Goal: Task Accomplishment & Management: Complete application form

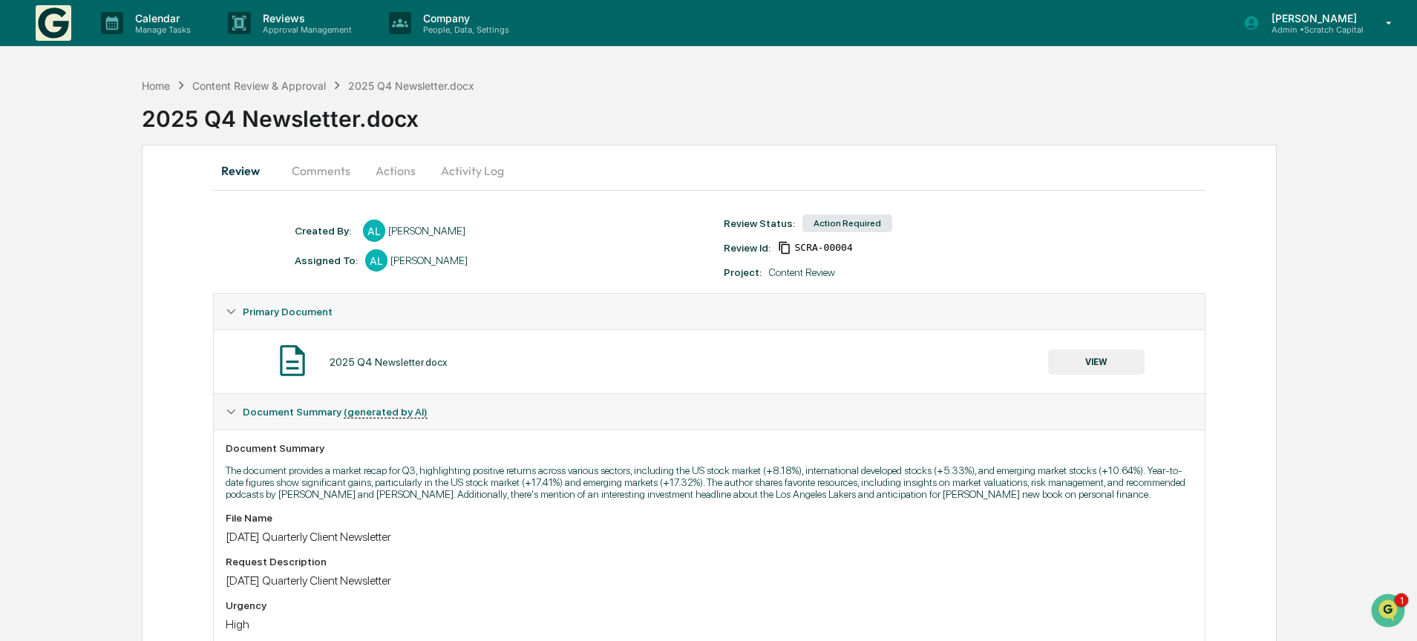
click at [390, 169] on button "Actions" at bounding box center [395, 171] width 67 height 36
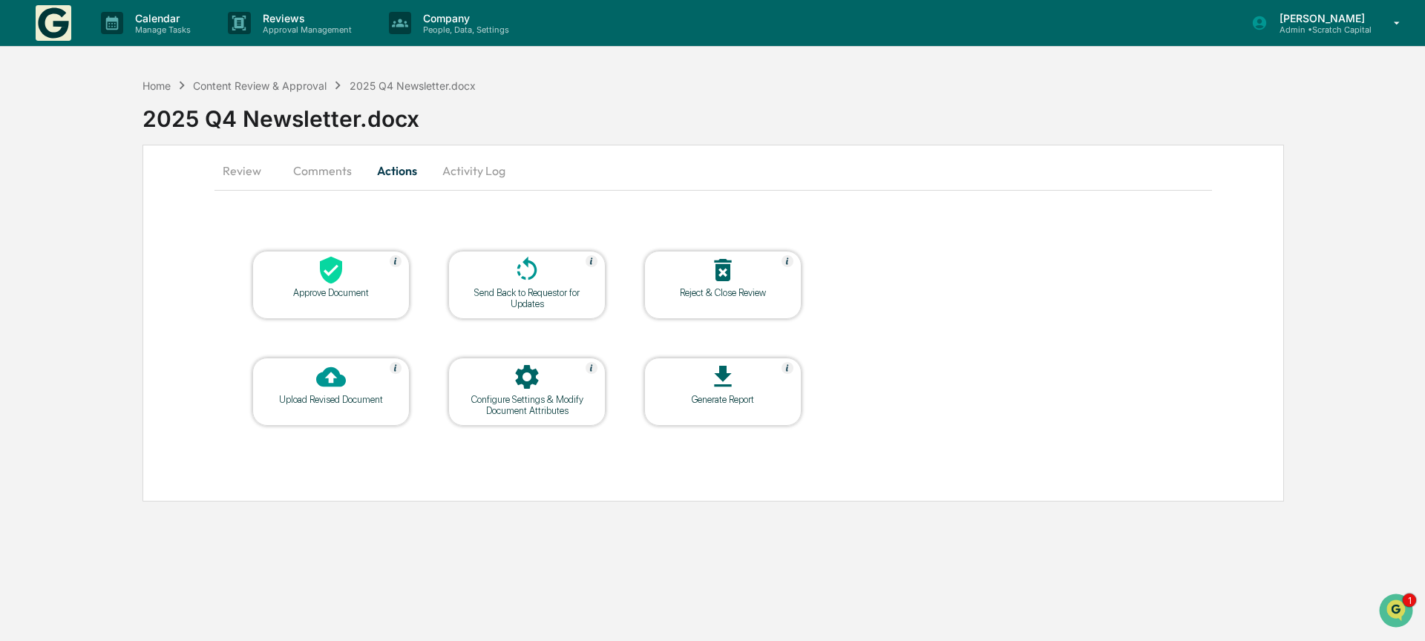
click at [338, 293] on div "Approve Document" at bounding box center [331, 292] width 134 height 11
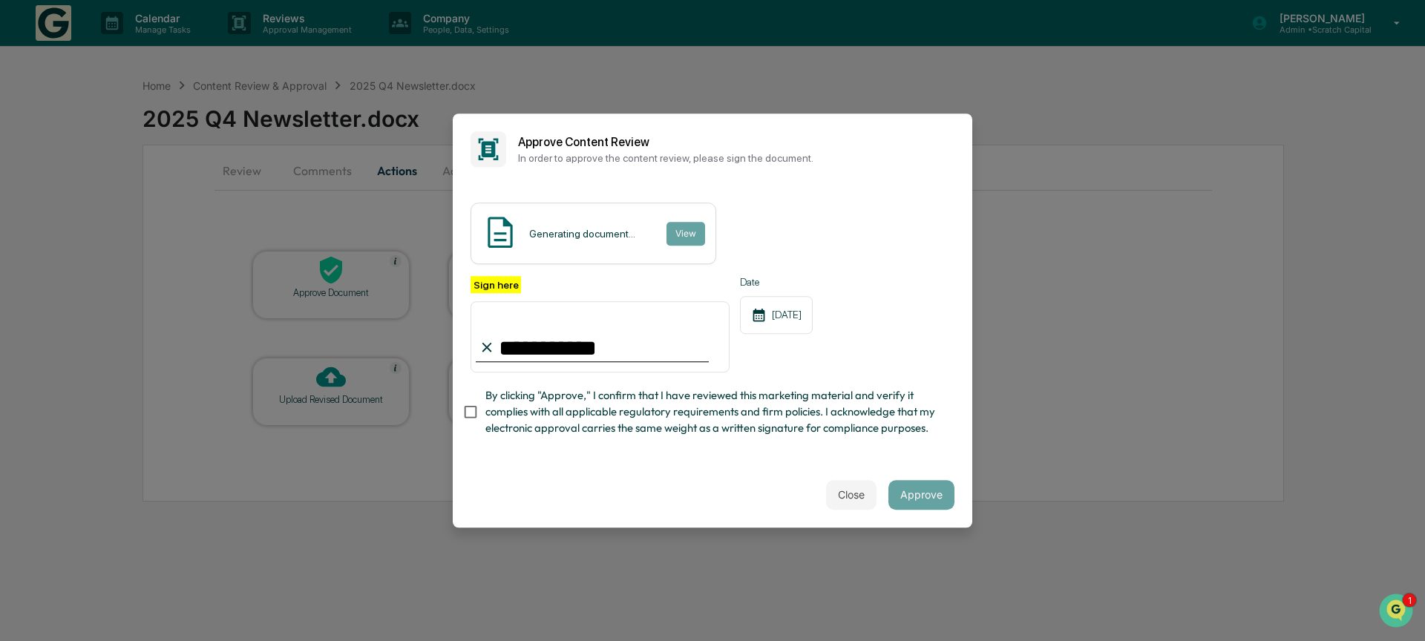
type input "**********"
click at [758, 410] on span "By clicking "Approve," I confirm that I have reviewed this marketing material a…" at bounding box center [713, 412] width 457 height 50
click at [793, 430] on span "By clicking "Approve," I confirm that I have reviewed this marketing material a…" at bounding box center [713, 412] width 457 height 50
click at [744, 472] on div "Close Approve" at bounding box center [713, 494] width 520 height 65
click at [541, 396] on span "By clicking "Approve," I confirm that I have reviewed this marketing material a…" at bounding box center [713, 412] width 457 height 50
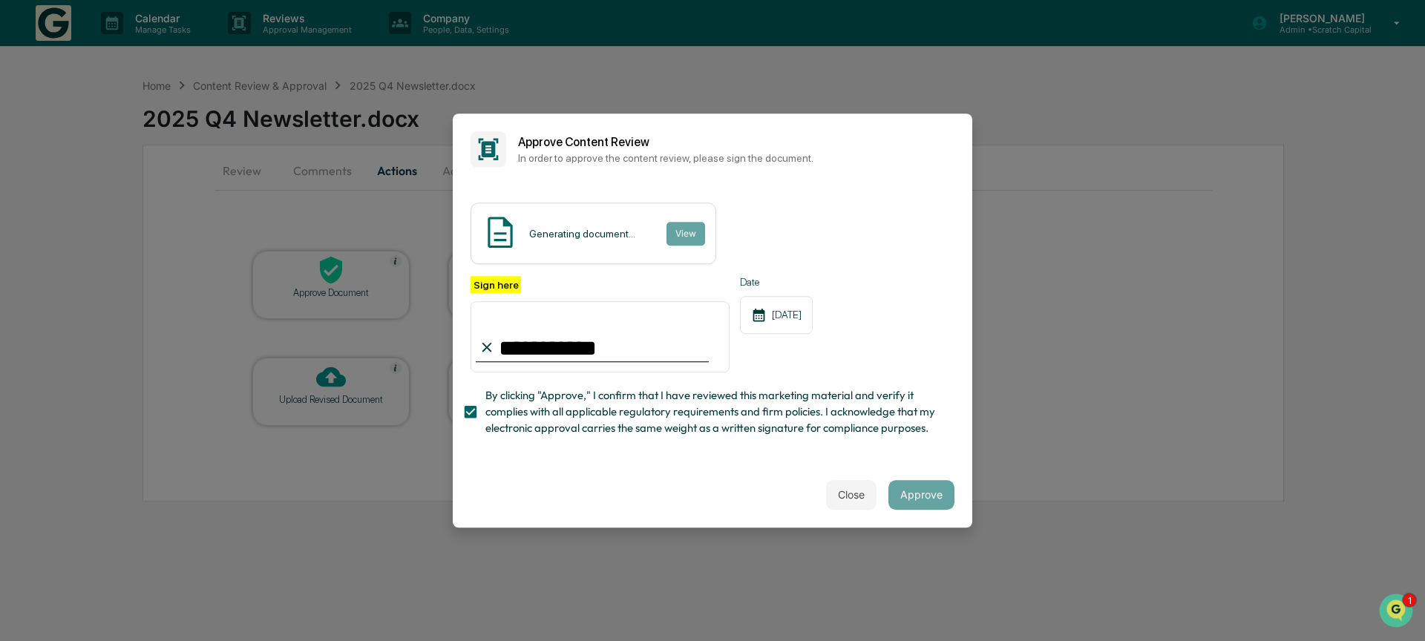
click at [571, 232] on div "Generating document... View" at bounding box center [594, 234] width 246 height 62
click at [534, 410] on span "By clicking "Approve," I confirm that I have reviewed this marketing material a…" at bounding box center [713, 412] width 457 height 50
click at [825, 232] on div "Generating document... View" at bounding box center [713, 234] width 484 height 62
click at [834, 453] on div "**********" at bounding box center [713, 324] width 520 height 278
click at [842, 403] on span "By clicking "Approve," I confirm that I have reviewed this marketing material a…" at bounding box center [713, 412] width 457 height 50
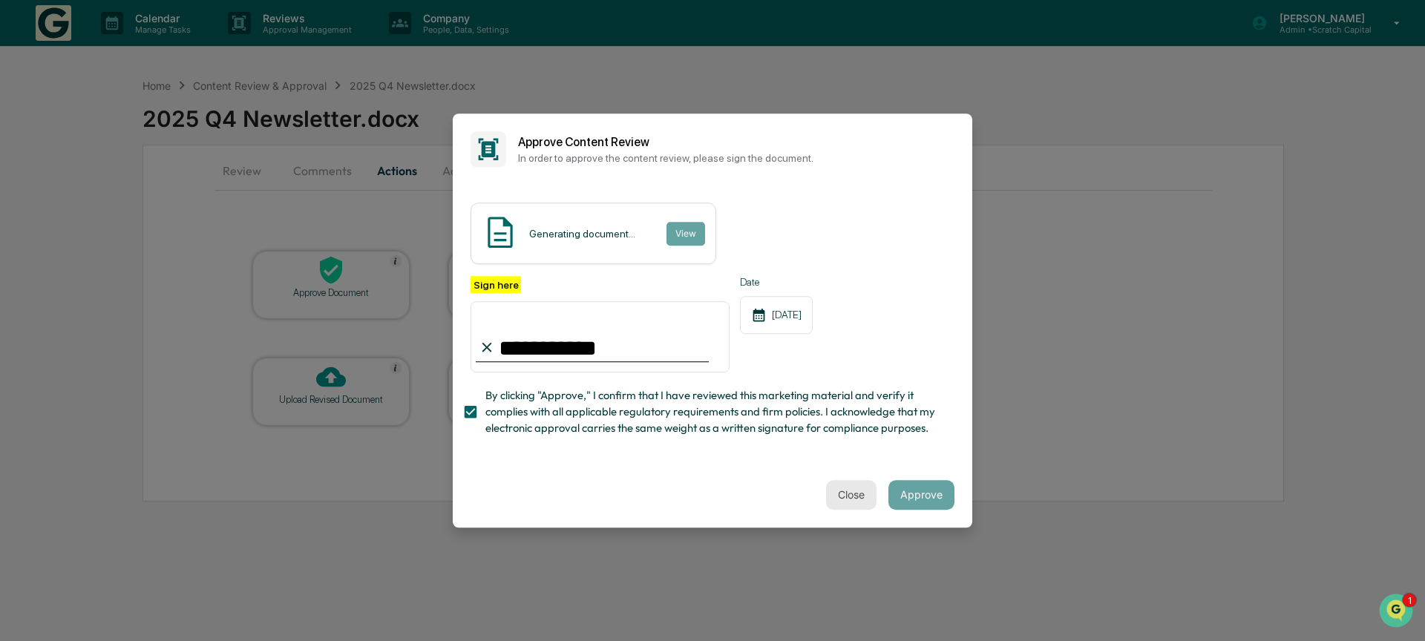
click at [846, 497] on button "Close" at bounding box center [851, 495] width 50 height 30
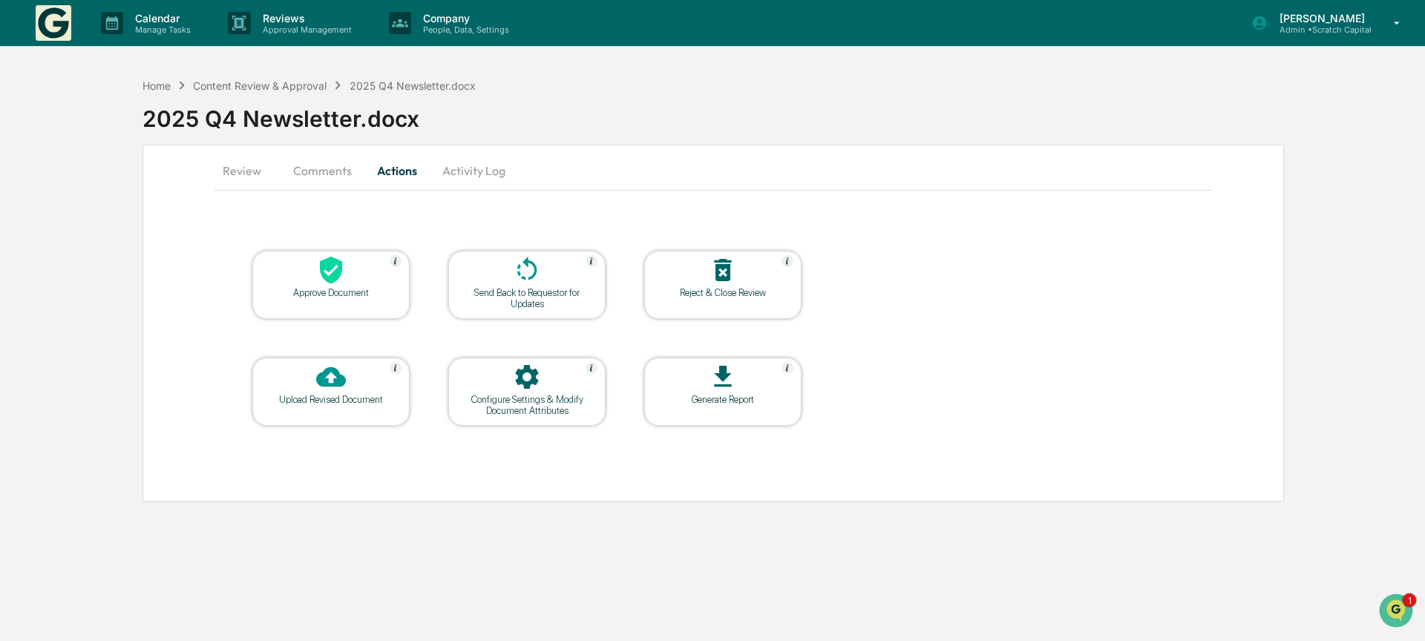
click at [330, 278] on icon at bounding box center [331, 270] width 22 height 27
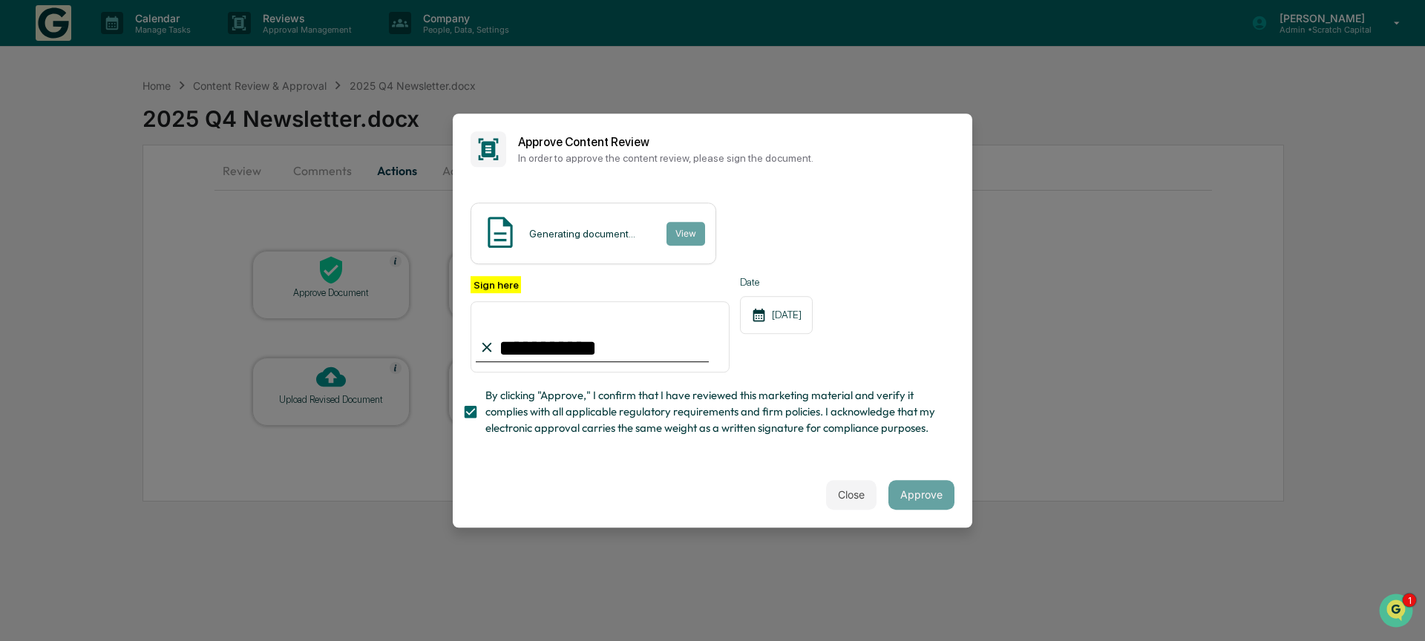
click at [645, 214] on div "Generating document... View" at bounding box center [594, 234] width 246 height 62
click at [510, 214] on img at bounding box center [500, 232] width 37 height 37
click at [842, 505] on button "Close" at bounding box center [851, 495] width 50 height 30
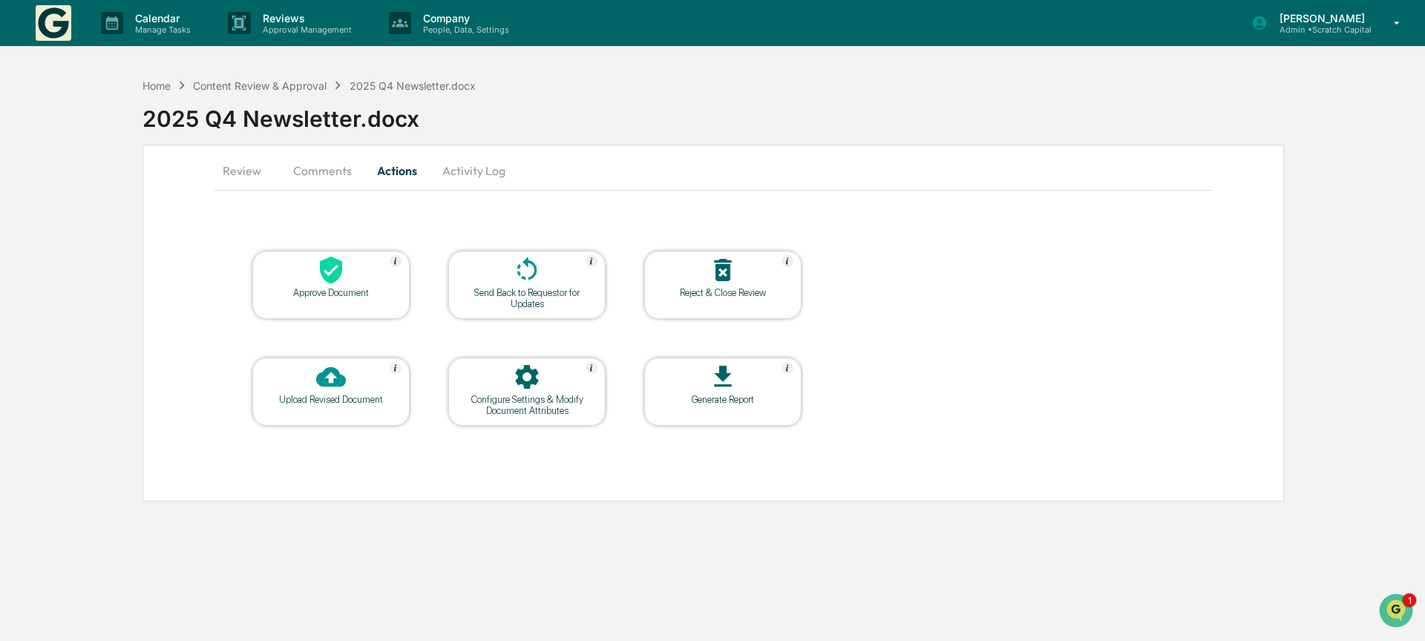
click at [331, 164] on button "Comments" at bounding box center [322, 171] width 82 height 36
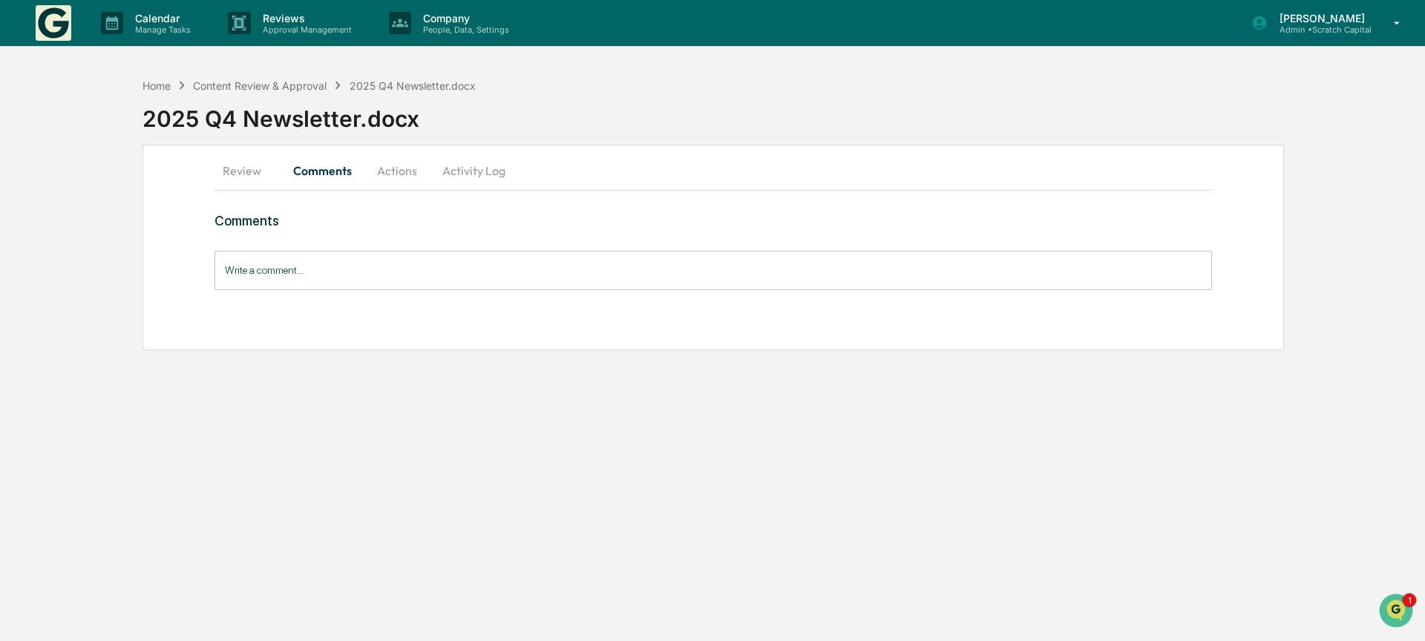
click at [400, 171] on button "Actions" at bounding box center [397, 171] width 67 height 36
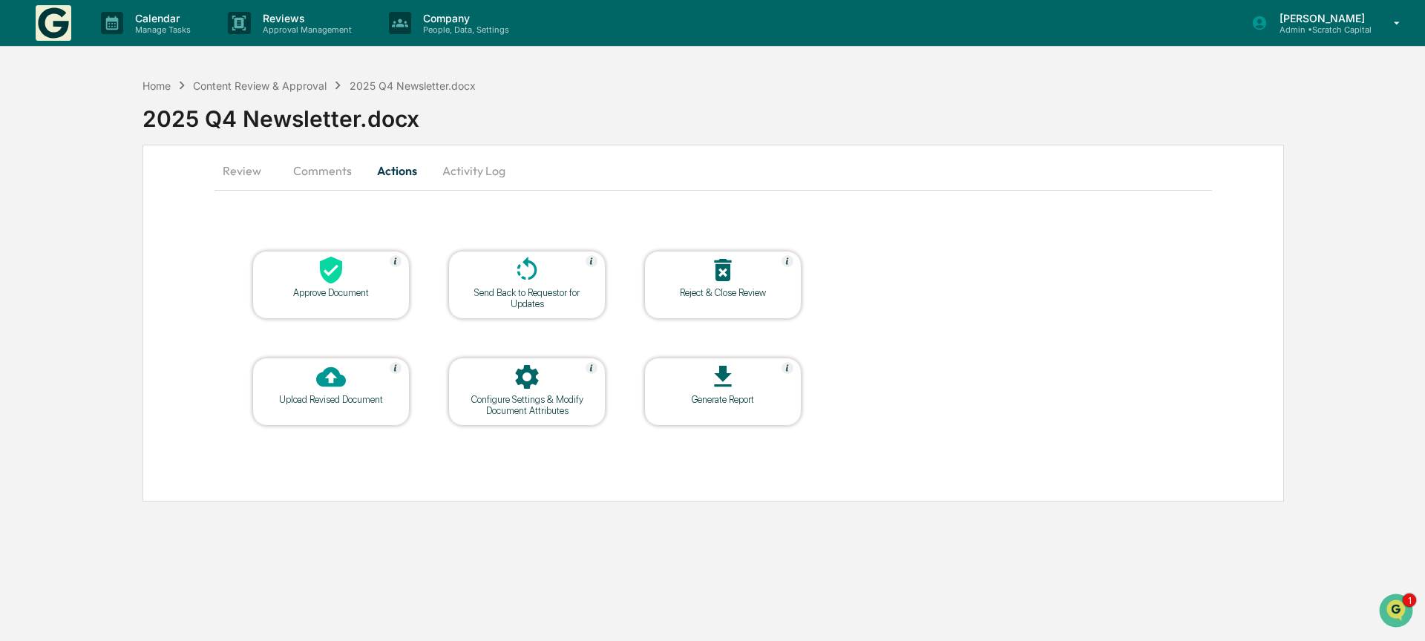
click at [368, 303] on div "Approve Document" at bounding box center [330, 285] width 157 height 68
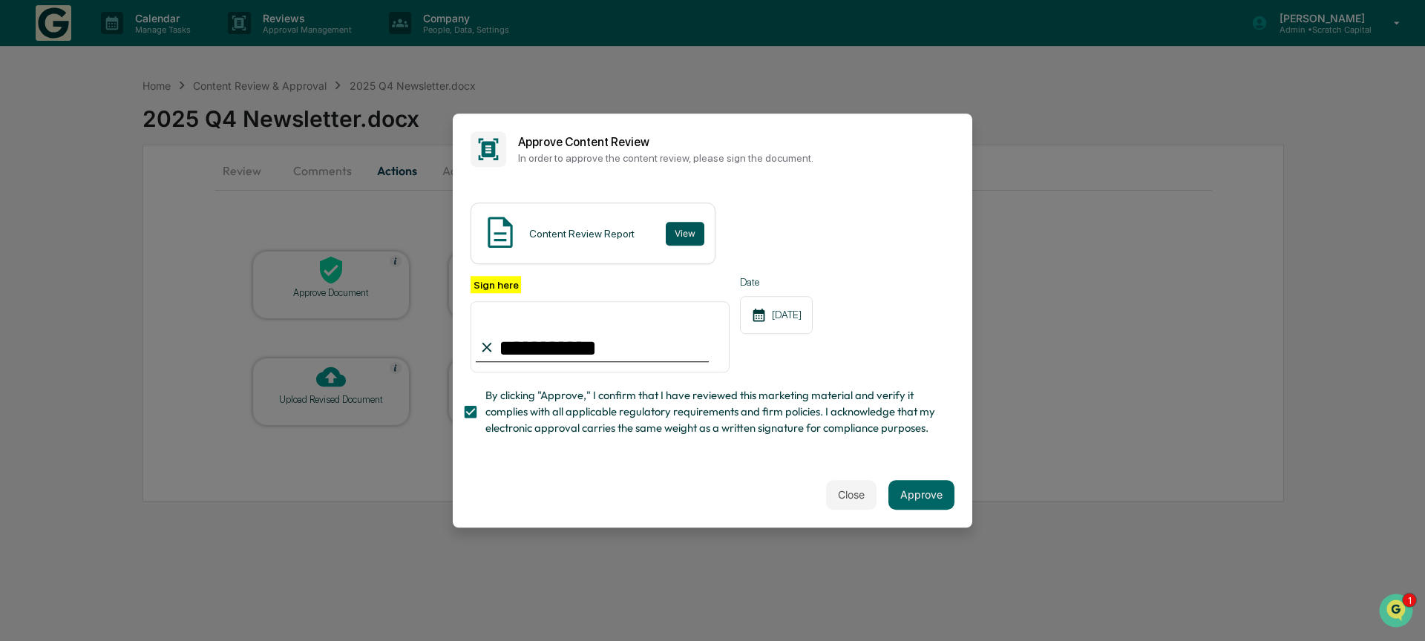
click at [680, 232] on button "View" at bounding box center [685, 234] width 39 height 24
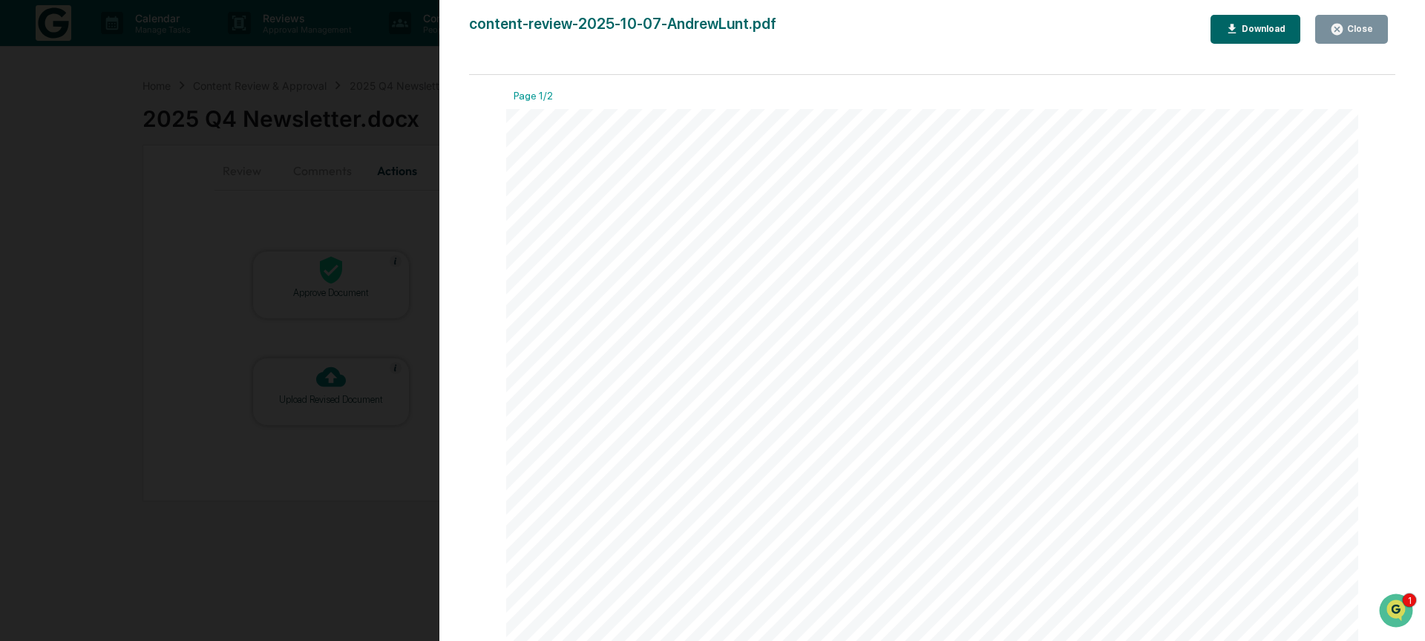
click at [1343, 33] on icon "button" at bounding box center [1337, 29] width 14 height 14
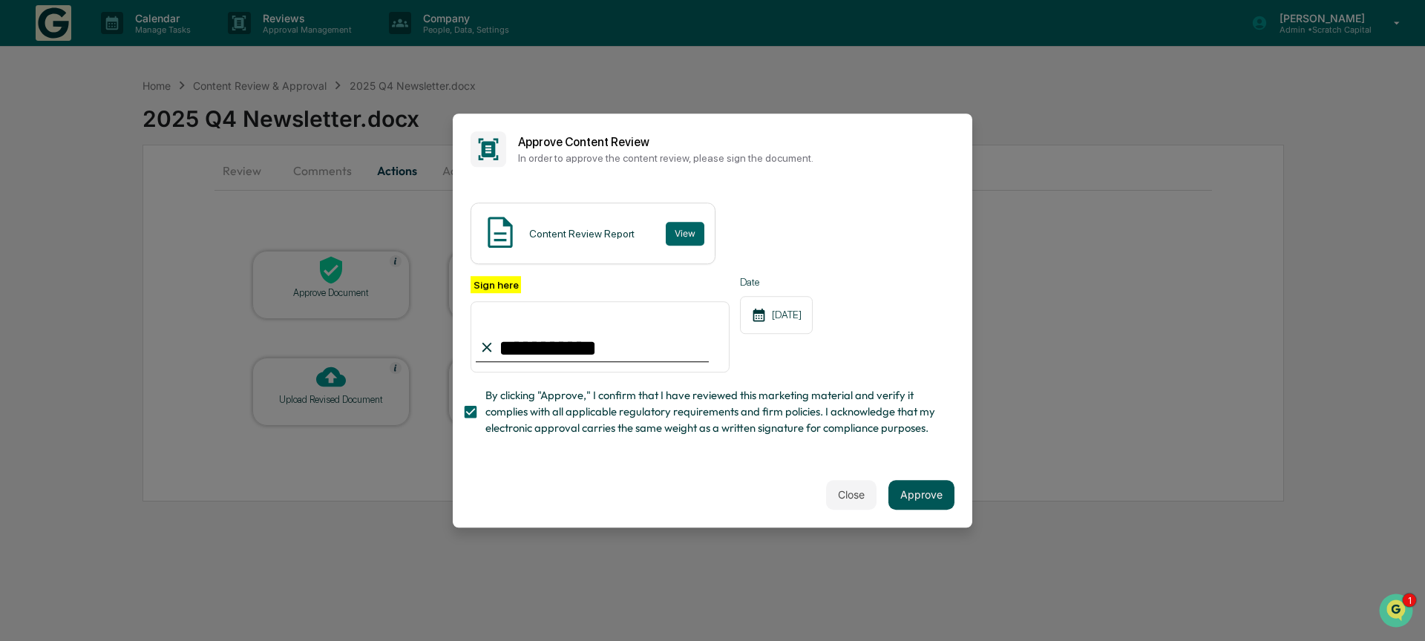
click at [916, 496] on button "Approve" at bounding box center [921, 495] width 66 height 30
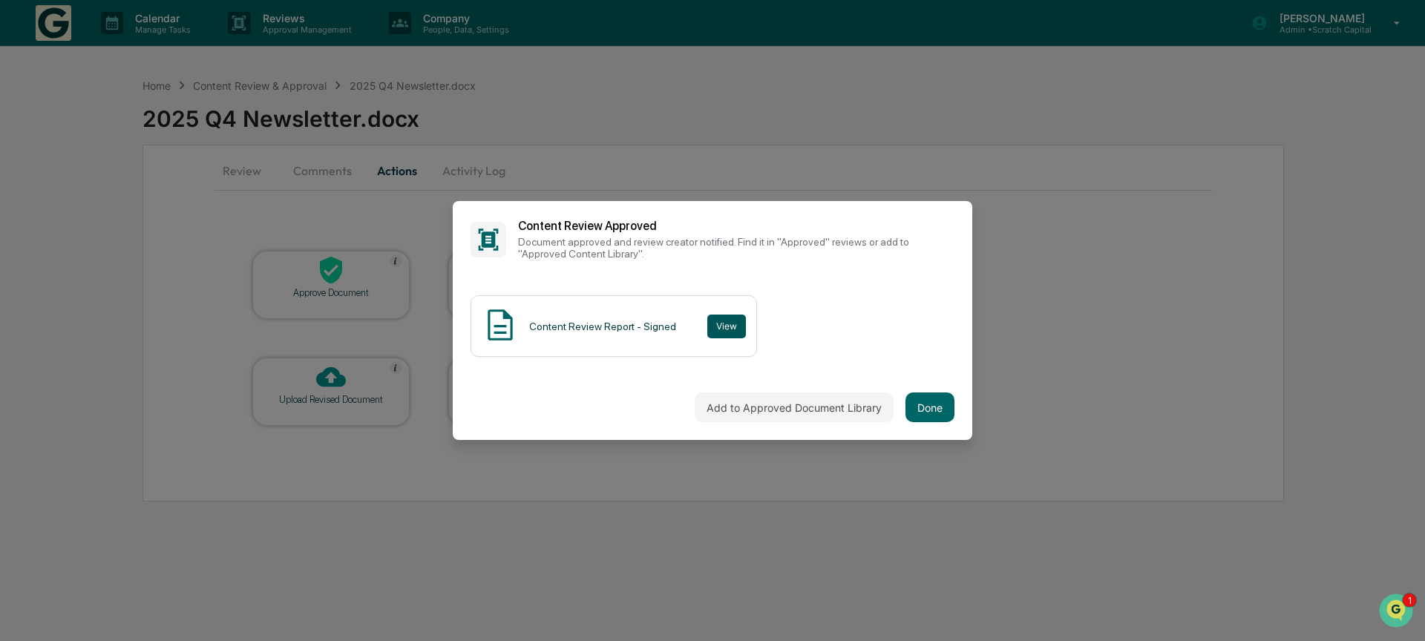
click at [735, 318] on button "View" at bounding box center [726, 327] width 39 height 24
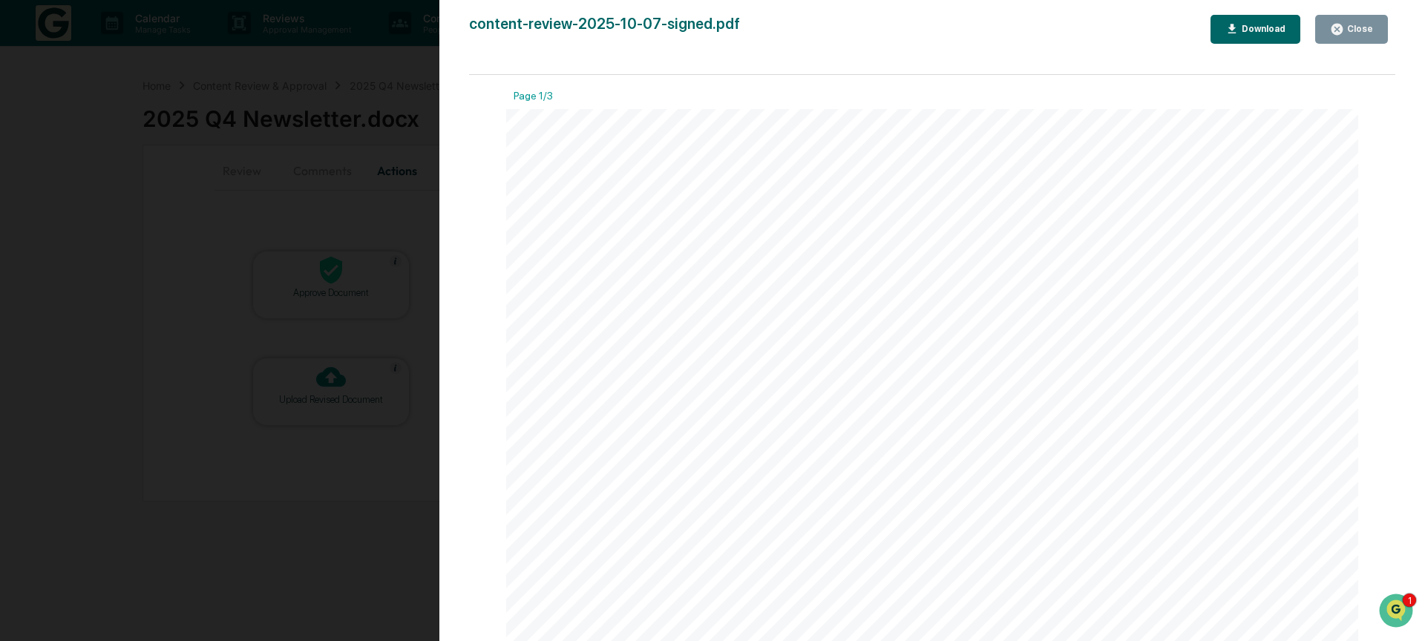
click at [1257, 42] on button "Download" at bounding box center [1255, 29] width 91 height 29
